Goal: Task Accomplishment & Management: Manage account settings

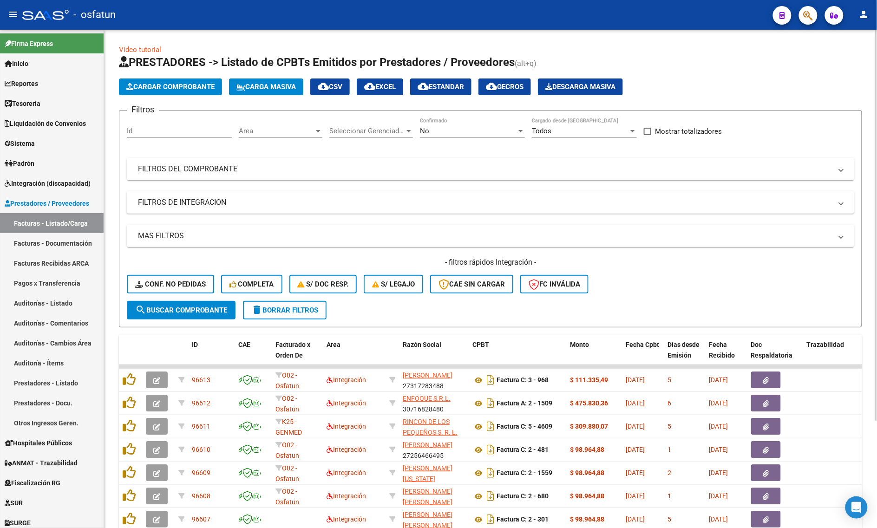
click at [544, 197] on mat-panel-title "FILTROS DE INTEGRACION" at bounding box center [485, 202] width 694 height 10
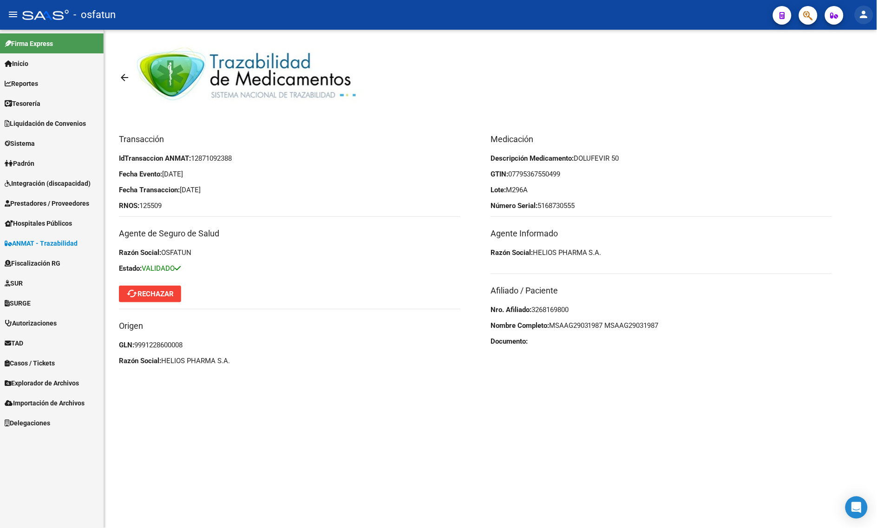
click at [862, 13] on mat-icon "person" at bounding box center [863, 14] width 11 height 11
click at [810, 61] on div at bounding box center [438, 264] width 877 height 528
click at [834, 67] on mat-toolbar "arrow_back" at bounding box center [490, 92] width 743 height 81
click at [872, 12] on button "person" at bounding box center [864, 15] width 19 height 19
click at [856, 60] on button "exit_to_app Salir" at bounding box center [845, 61] width 57 height 22
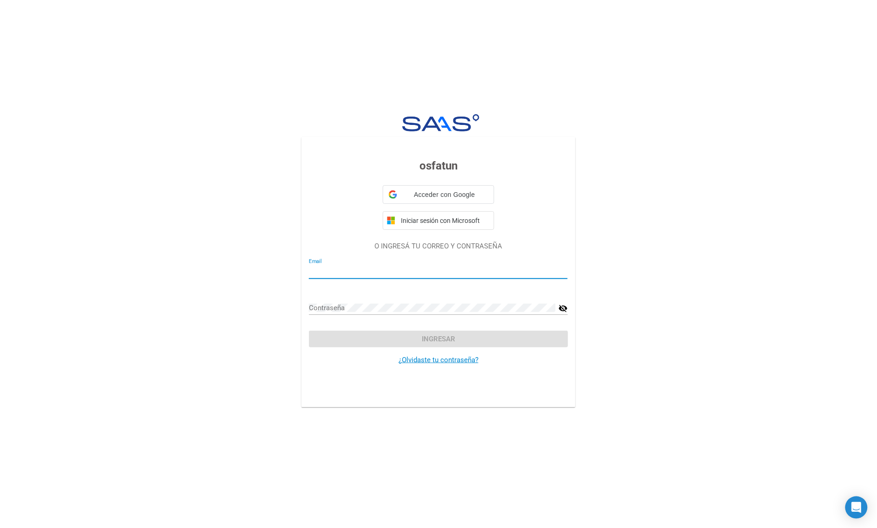
type input "[EMAIL_ADDRESS][DOMAIN_NAME]"
